Goal: Information Seeking & Learning: Learn about a topic

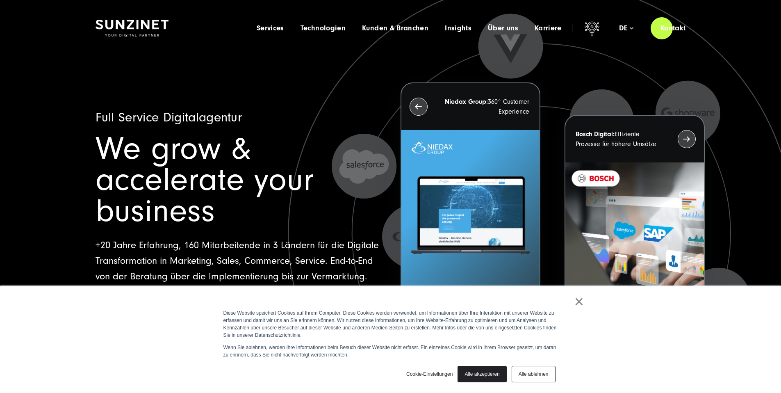
drag, startPoint x: 572, startPoint y: 297, endPoint x: 577, endPoint y: 300, distance: 6.0
click at [572, 297] on div "× Diese Website speichert Cookies auf Ihrem Computer. Diese Cookies werden verw…" at bounding box center [391, 339] width 410 height 107
click at [577, 300] on link "×" at bounding box center [579, 300] width 10 height 7
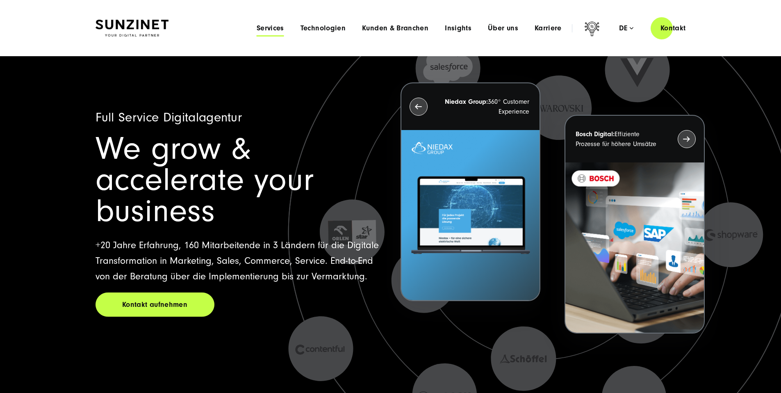
click at [257, 26] on span "Services" at bounding box center [270, 28] width 27 height 8
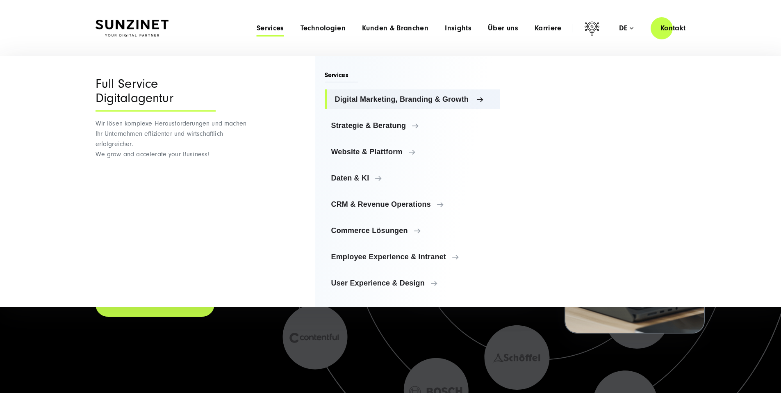
click at [338, 95] on span "Digital Marketing, Branding & Growth" at bounding box center [414, 99] width 159 height 8
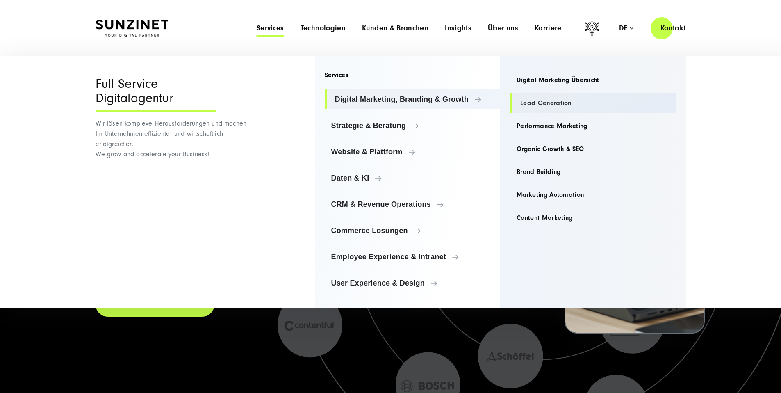
click at [528, 102] on link "Lead Generation" at bounding box center [593, 103] width 166 height 20
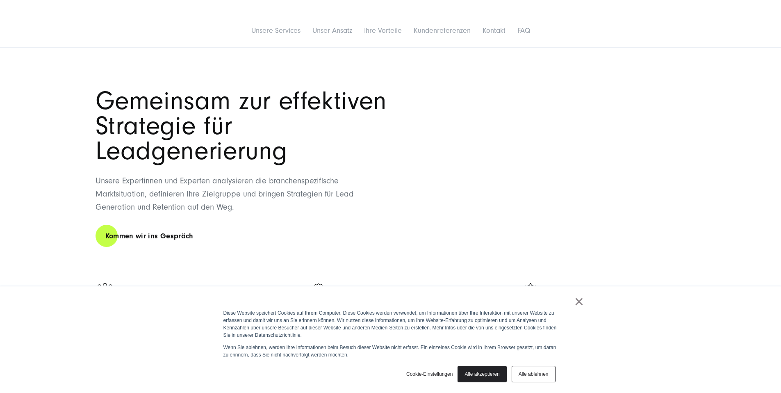
scroll to position [385, 0]
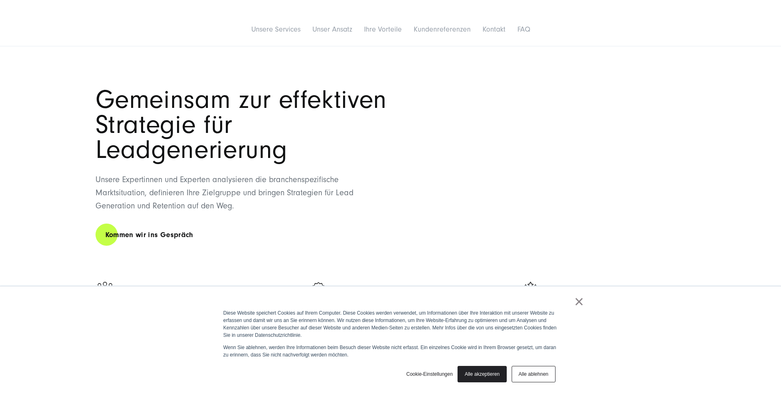
click at [574, 302] on link "×" at bounding box center [579, 300] width 10 height 7
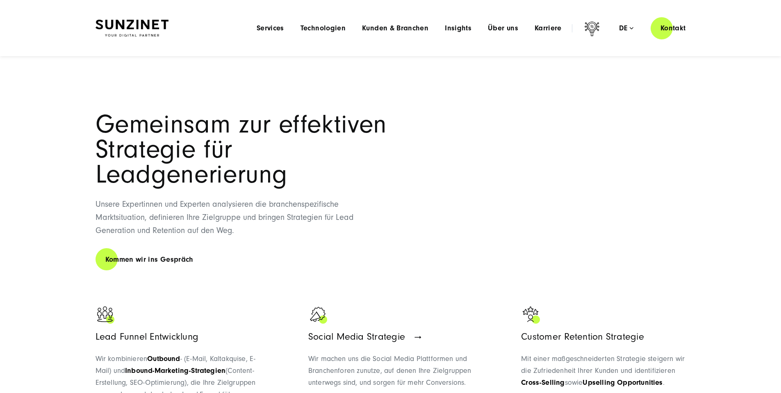
scroll to position [0, 0]
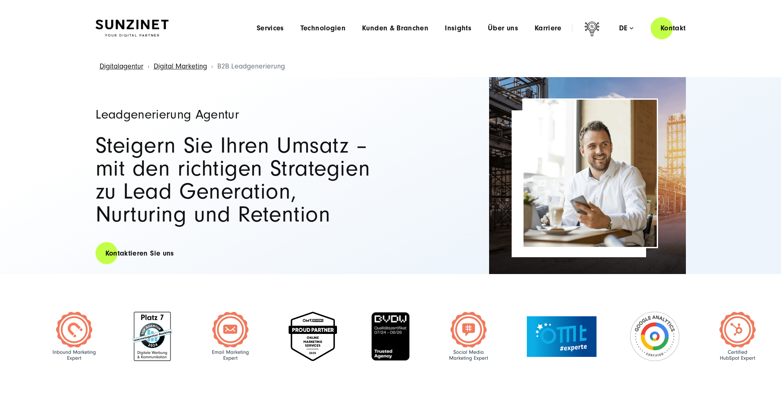
click at [159, 26] on img at bounding box center [131, 28] width 73 height 17
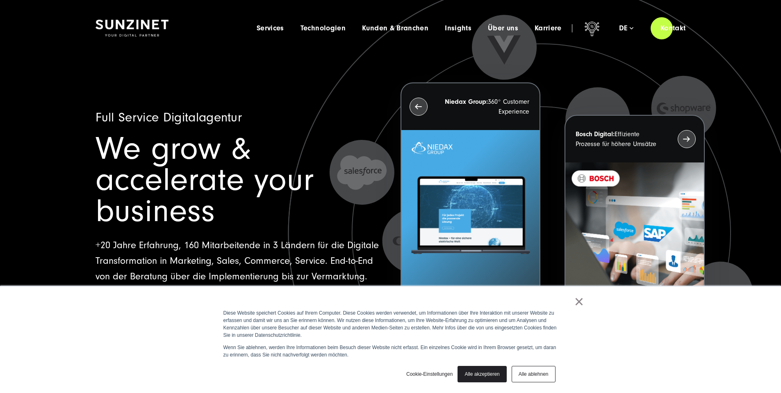
click at [572, 299] on div "×" at bounding box center [389, 302] width 390 height 11
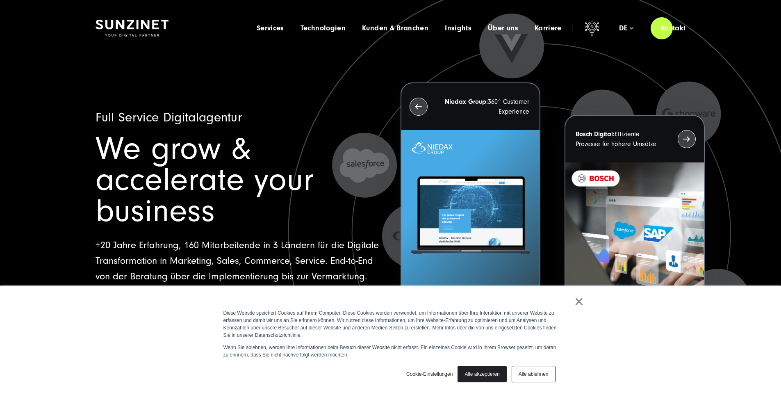
click at [579, 305] on link "×" at bounding box center [579, 300] width 10 height 7
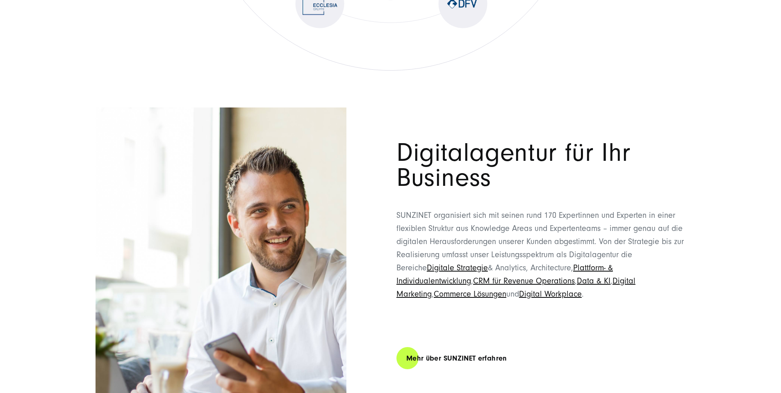
scroll to position [4669, 0]
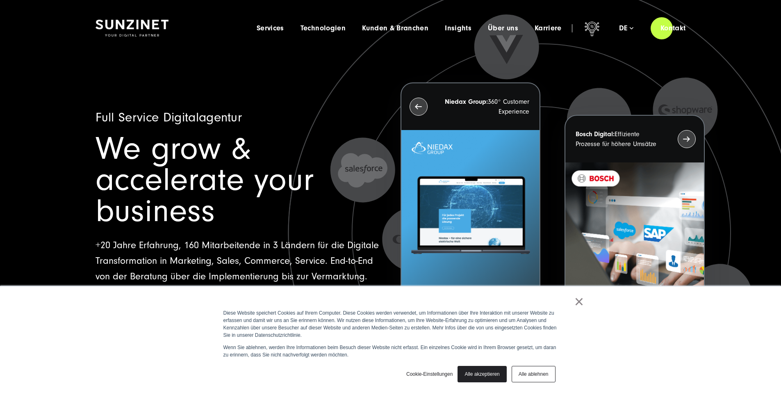
click at [583, 297] on link "×" at bounding box center [579, 300] width 10 height 7
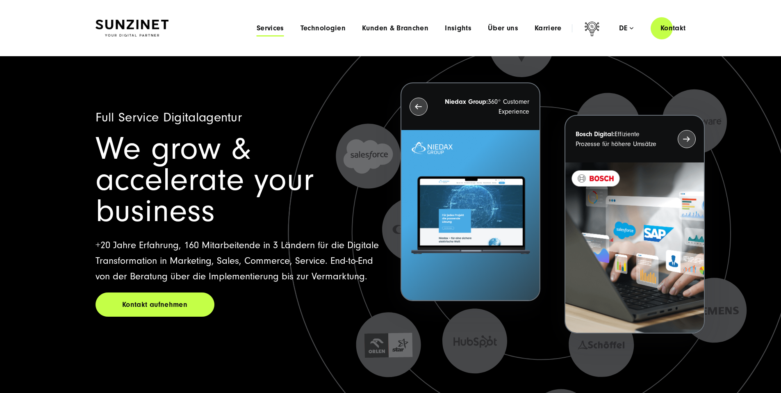
click at [257, 25] on span "Services" at bounding box center [270, 28] width 27 height 8
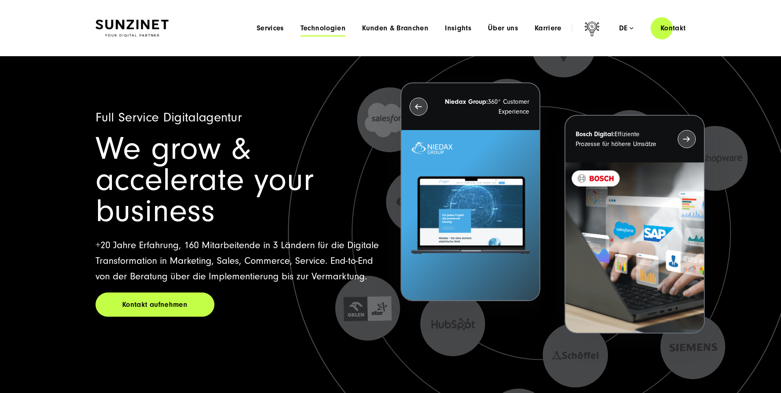
click at [303, 31] on span "Technologien" at bounding box center [322, 28] width 45 height 8
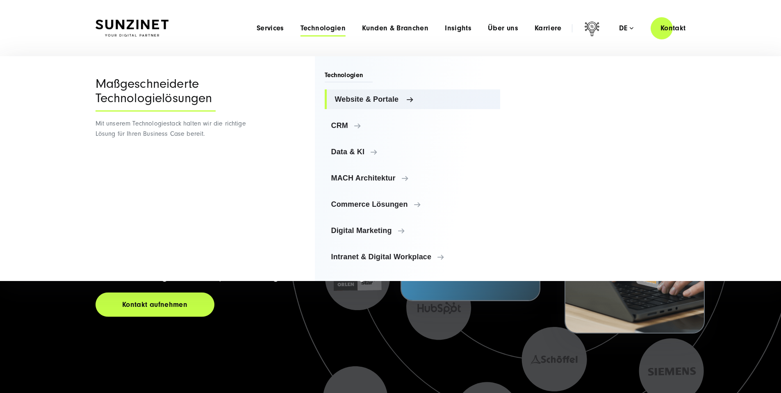
click at [367, 93] on link "Website & Portale" at bounding box center [413, 99] width 176 height 20
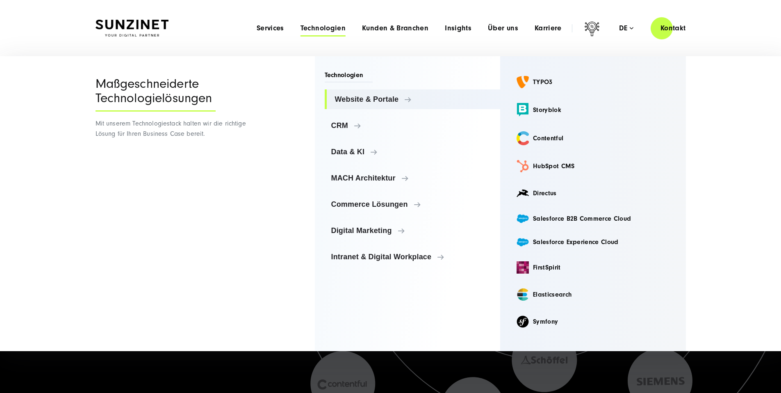
click at [369, 111] on ul "Website & Portale Website & Portale TYPO3 Storyblok Contentful CRM" at bounding box center [413, 177] width 176 height 177
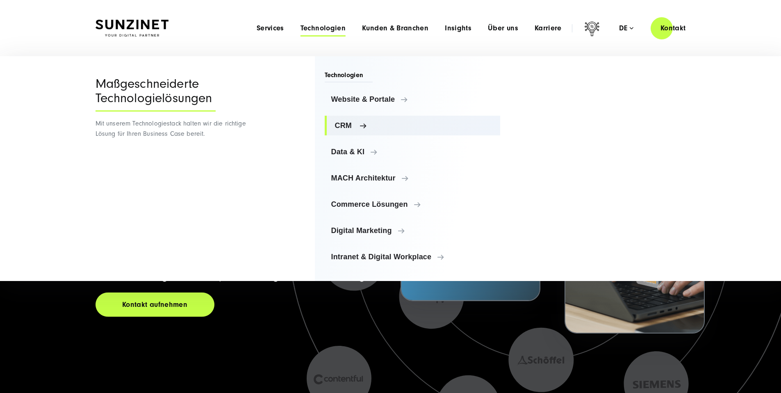
click at [378, 123] on span "CRM" at bounding box center [414, 125] width 159 height 8
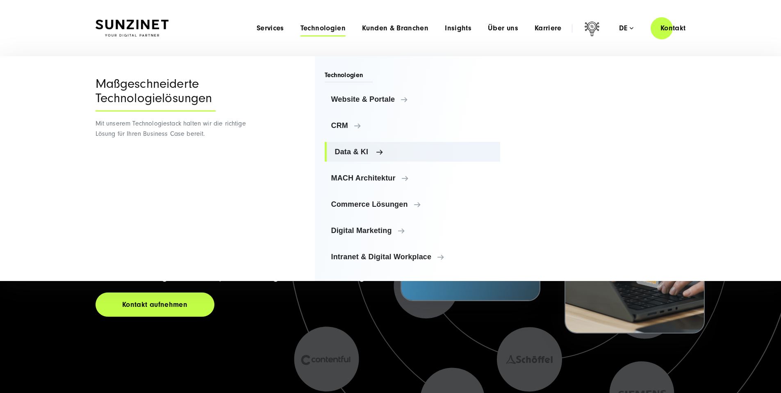
click at [391, 154] on span "Data & KI" at bounding box center [414, 152] width 159 height 8
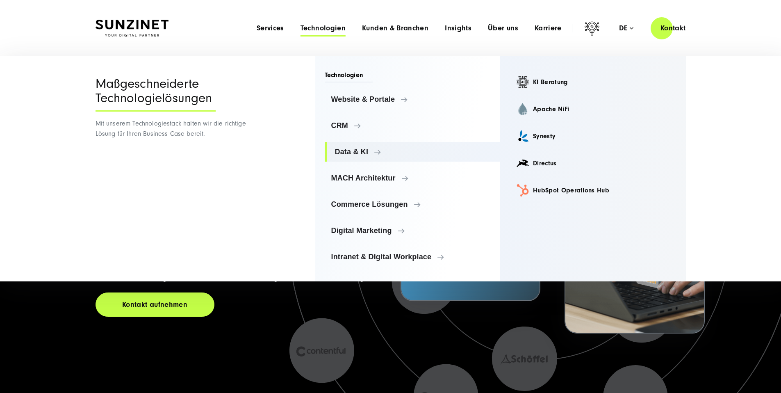
click at [379, 166] on ul "Website & Portale Website & Portale TYPO3 Storyblok Contentful CRM" at bounding box center [413, 177] width 176 height 177
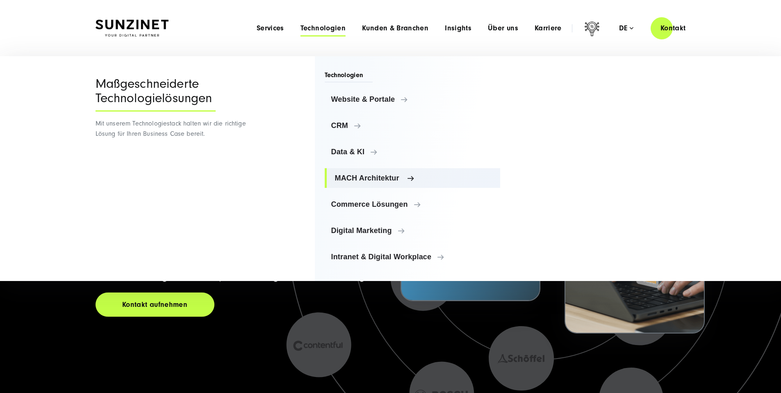
click at [382, 174] on span "MACH Architektur" at bounding box center [414, 178] width 159 height 8
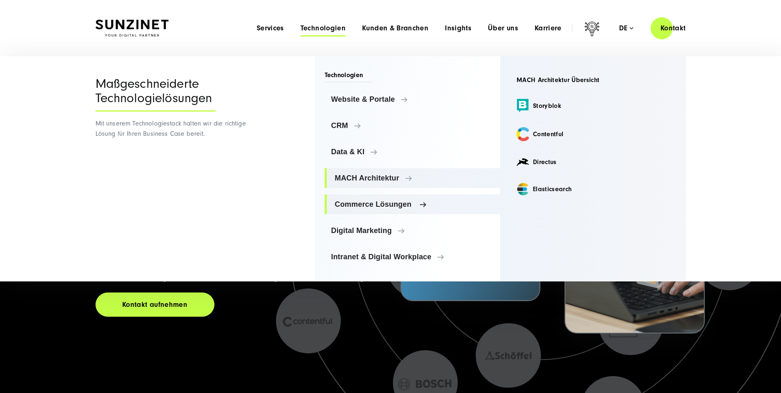
click at [394, 209] on link "Commerce Lösungen" at bounding box center [413, 204] width 176 height 20
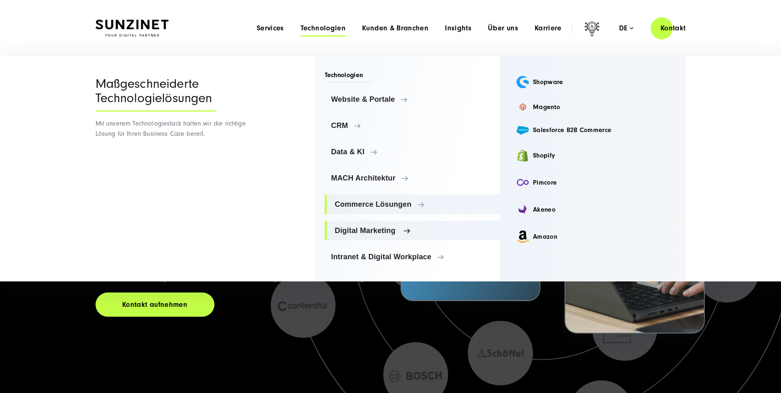
click at [379, 230] on span "Digital Marketing" at bounding box center [414, 230] width 159 height 8
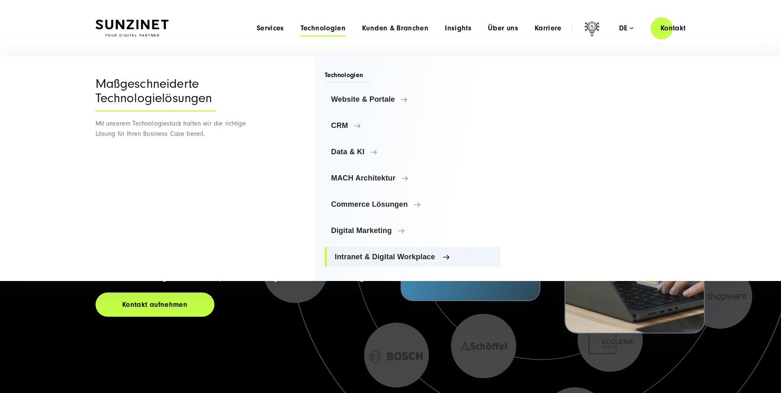
click at [386, 257] on span "Intranet & Digital Workplace" at bounding box center [414, 256] width 159 height 8
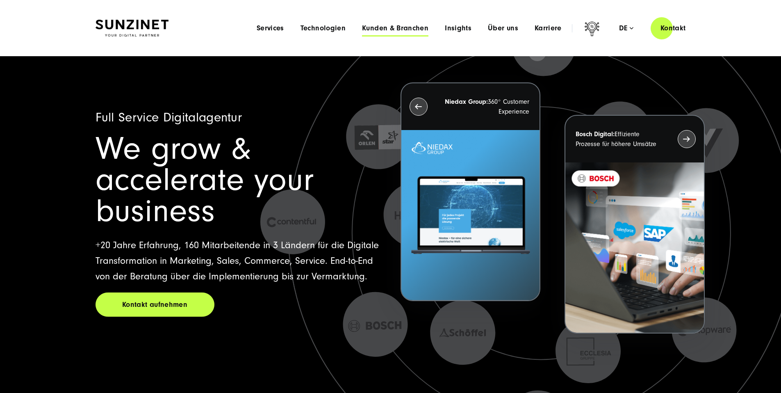
click at [369, 24] on span "Kunden & Branchen" at bounding box center [395, 28] width 66 height 8
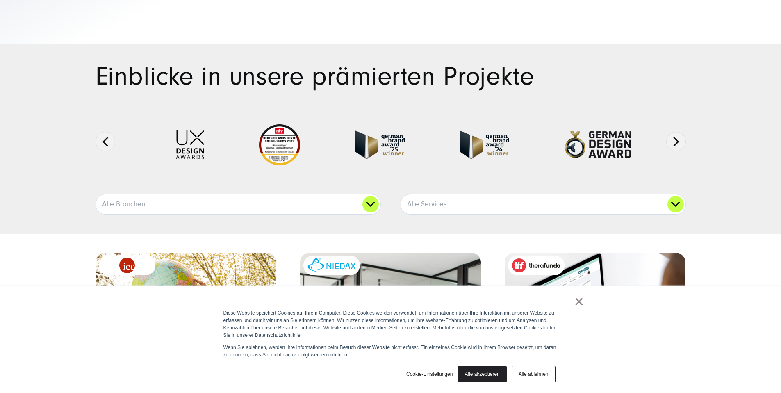
scroll to position [164, 0]
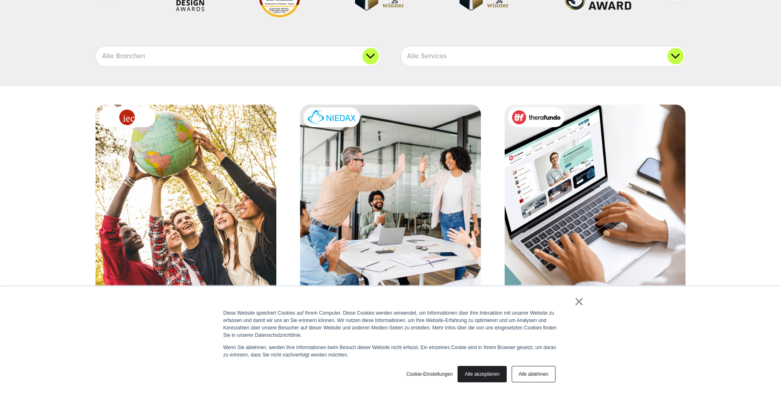
click at [590, 302] on div "× Diese Website speichert Cookies auf Ihrem Computer. Diese Cookies werden verw…" at bounding box center [391, 339] width 410 height 107
click at [579, 302] on link "×" at bounding box center [579, 300] width 10 height 7
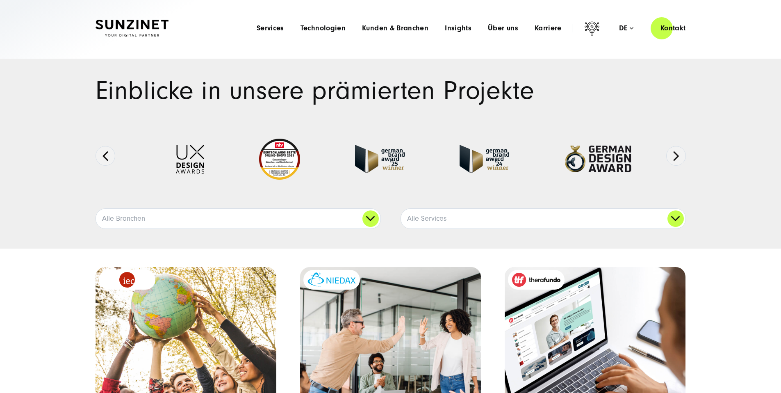
scroll to position [0, 0]
